Goal: Entertainment & Leisure: Consume media (video, audio)

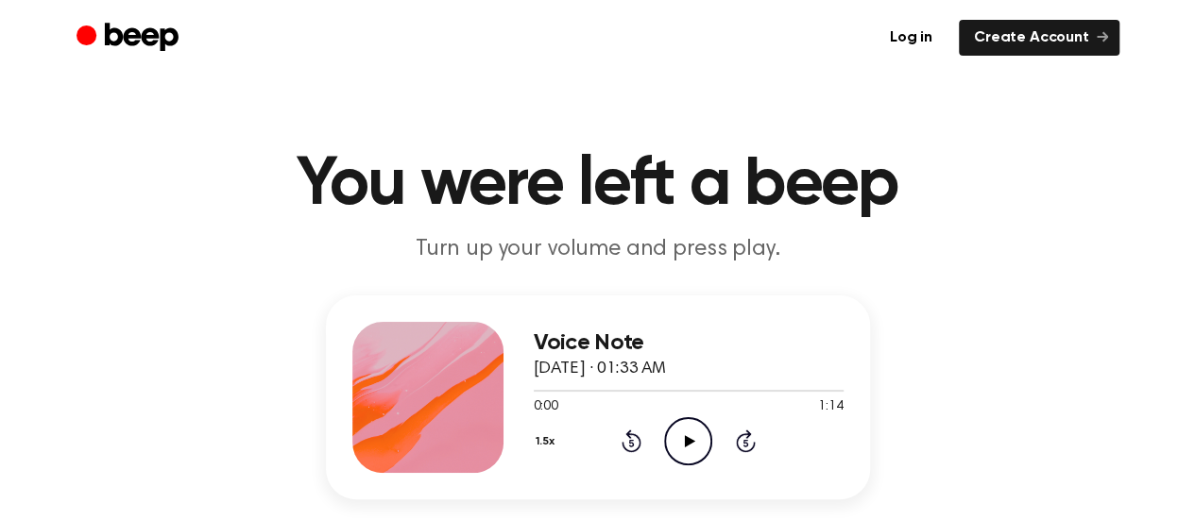
click at [686, 446] on icon "Play Audio" at bounding box center [688, 441] width 48 height 48
click at [699, 449] on icon "Play Audio" at bounding box center [688, 441] width 48 height 48
click at [589, 347] on h3 "Voice Note" at bounding box center [689, 343] width 310 height 25
click at [586, 344] on h3 "Voice Note" at bounding box center [689, 343] width 310 height 25
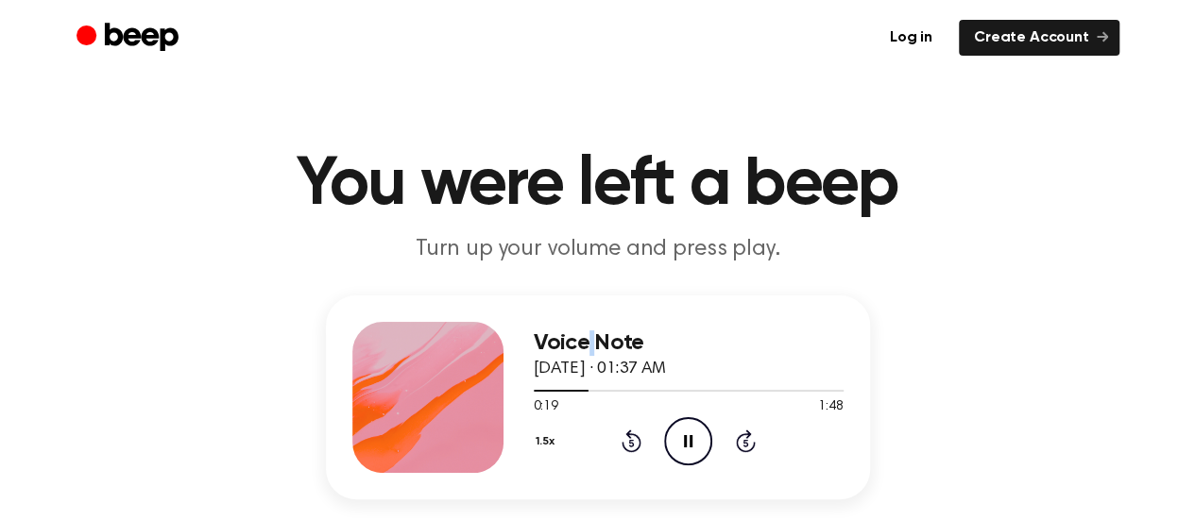
click at [586, 344] on h3 "Voice Note" at bounding box center [689, 343] width 310 height 25
click at [587, 364] on span "August 17, 2025 · 01:37 AM" at bounding box center [600, 369] width 132 height 17
click at [585, 364] on span "August 17, 2025 · 01:37 AM" at bounding box center [600, 369] width 132 height 17
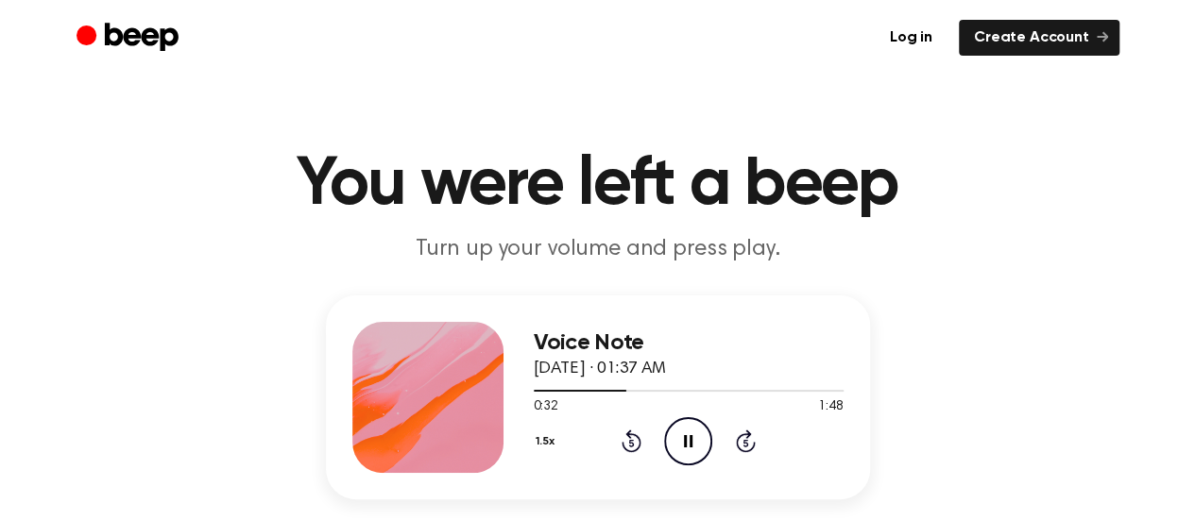
click at [608, 372] on span "August 17, 2025 · 01:37 AM" at bounding box center [600, 369] width 132 height 17
click at [650, 365] on span "August 17, 2025 · 01:37 AM" at bounding box center [600, 369] width 132 height 17
click at [657, 367] on span "August 17, 2025 · 01:37 AM" at bounding box center [600, 369] width 132 height 17
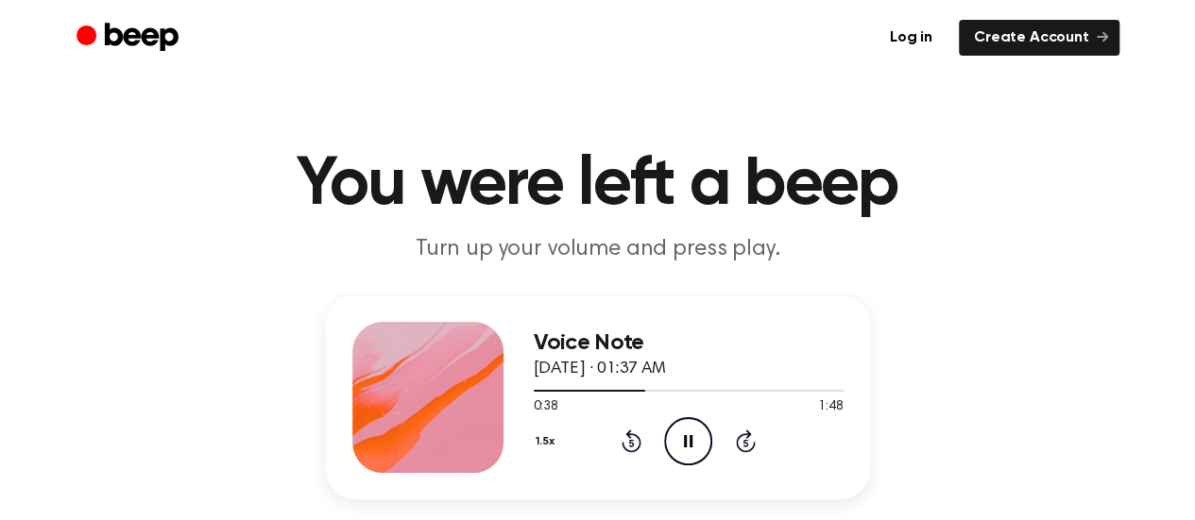
click at [657, 367] on span "August 17, 2025 · 01:37 AM" at bounding box center [600, 369] width 132 height 17
click at [666, 366] on span "August 17, 2025 · 01:37 AM" at bounding box center [600, 369] width 132 height 17
click at [402, 184] on h1 "You were left a beep" at bounding box center [597, 185] width 967 height 68
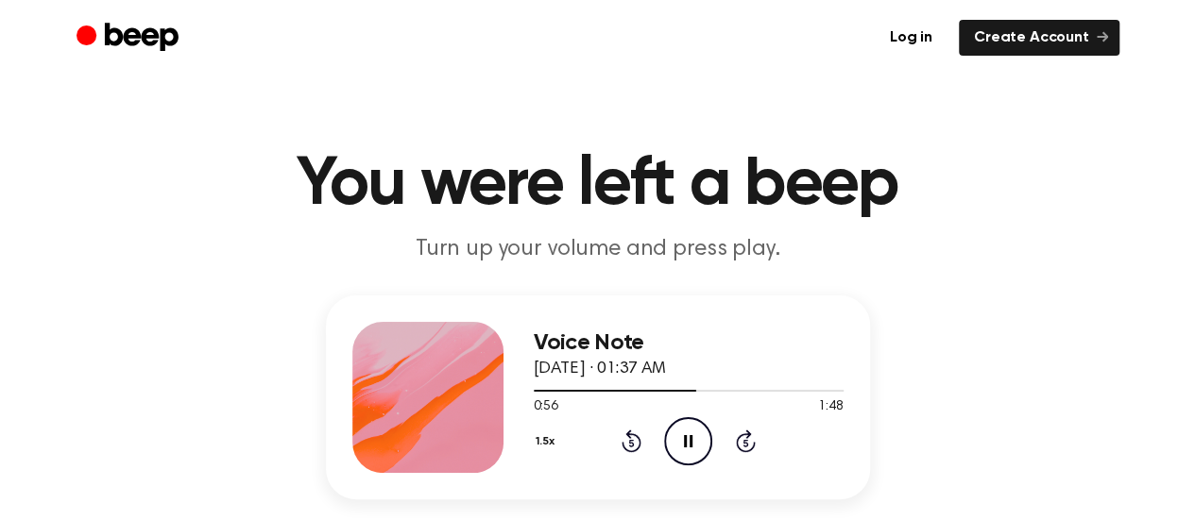
click at [576, 188] on h1 "You were left a beep" at bounding box center [597, 185] width 967 height 68
click at [568, 188] on h1 "You were left a beep" at bounding box center [597, 185] width 967 height 68
click at [683, 194] on h1 "You were left a beep" at bounding box center [597, 185] width 967 height 68
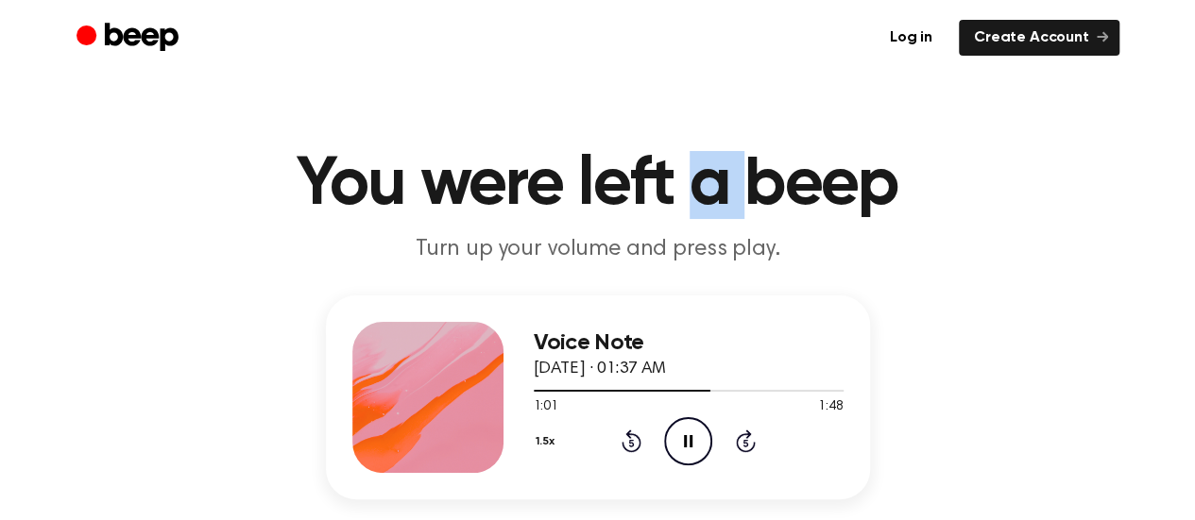
click at [683, 194] on h1 "You were left a beep" at bounding box center [597, 185] width 967 height 68
click at [679, 193] on h1 "You were left a beep" at bounding box center [597, 185] width 967 height 68
click at [733, 178] on h1 "You were left a beep" at bounding box center [597, 185] width 967 height 68
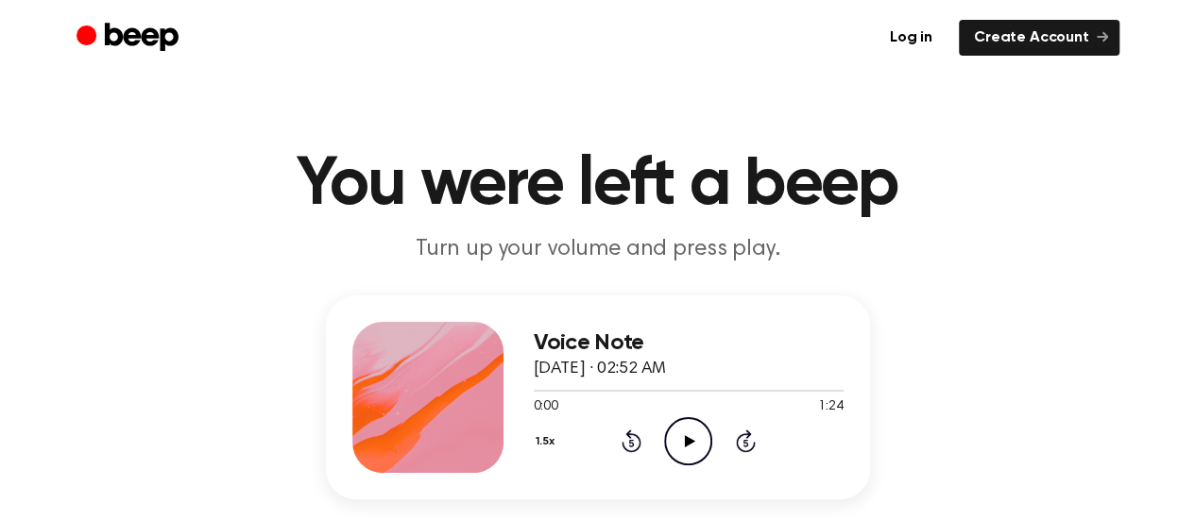
click at [693, 430] on icon "Play Audio" at bounding box center [688, 441] width 48 height 48
click at [691, 426] on icon "Pause Audio" at bounding box center [688, 441] width 48 height 48
